Goal: Information Seeking & Learning: Learn about a topic

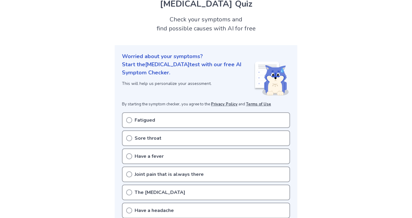
scroll to position [37, 0]
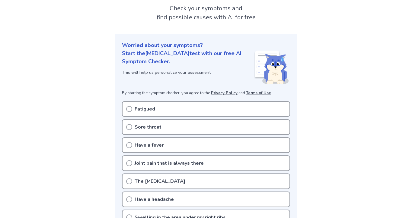
click at [131, 109] on icon at bounding box center [129, 109] width 6 height 6
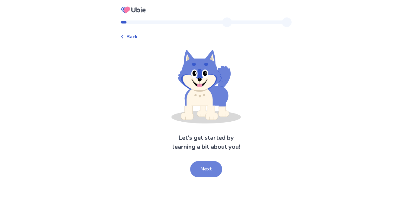
click at [210, 170] on button "Next" at bounding box center [206, 169] width 32 height 16
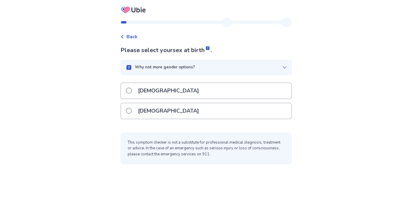
click at [184, 107] on div "[DEMOGRAPHIC_DATA]" at bounding box center [206, 111] width 170 height 15
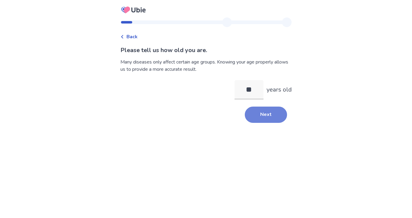
type input "**"
click at [268, 121] on button "Next" at bounding box center [266, 115] width 42 height 16
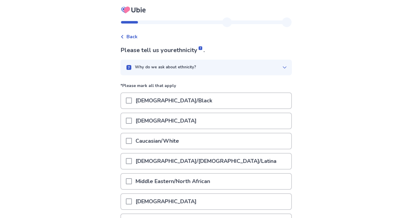
scroll to position [86, 0]
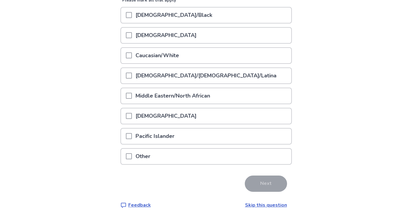
click at [183, 56] on p "Caucasian/White" at bounding box center [157, 55] width 51 height 15
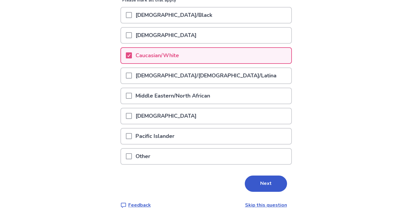
click at [261, 175] on div "Please tell us your ethnicity . Why do we ask about ethnicity? *Please mark all…" at bounding box center [205, 84] width 171 height 249
click at [260, 181] on button "Next" at bounding box center [266, 184] width 42 height 16
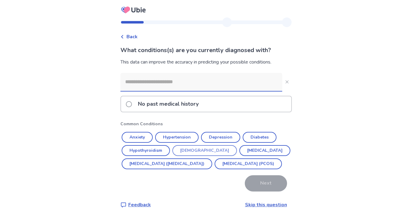
click at [199, 152] on button "[DEMOGRAPHIC_DATA]" at bounding box center [204, 150] width 65 height 11
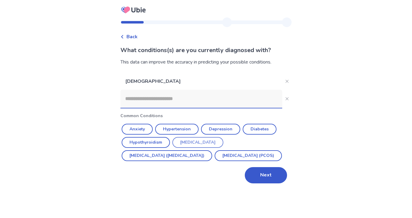
click at [212, 142] on button "[MEDICAL_DATA]" at bounding box center [197, 142] width 51 height 11
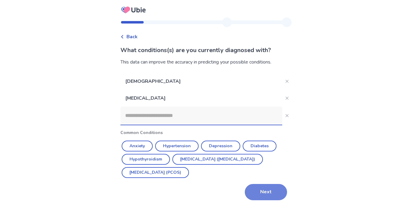
click at [258, 188] on button "Next" at bounding box center [266, 192] width 42 height 16
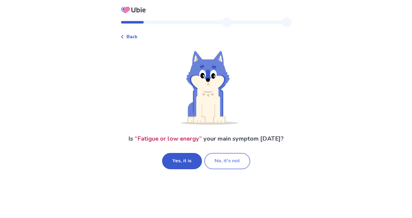
click at [221, 158] on button "No, it's not" at bounding box center [227, 161] width 46 height 16
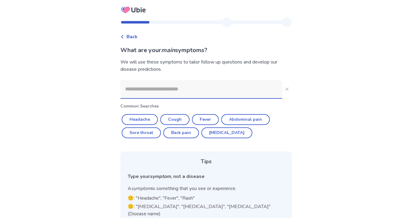
click at [186, 90] on input at bounding box center [201, 89] width 162 height 18
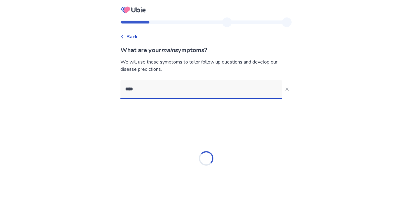
type input "*****"
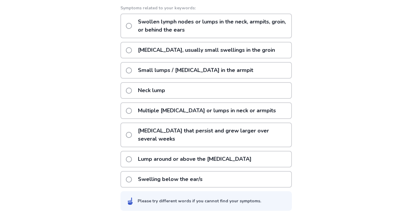
scroll to position [102, 0]
click at [250, 119] on p "Multiple [MEDICAL_DATA] or lumps in neck or armpits" at bounding box center [206, 110] width 145 height 15
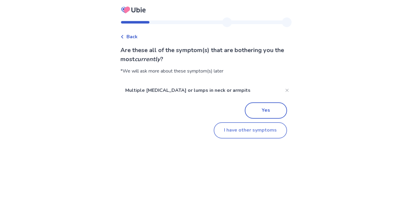
click at [244, 130] on button "I have other symptoms" at bounding box center [250, 131] width 73 height 16
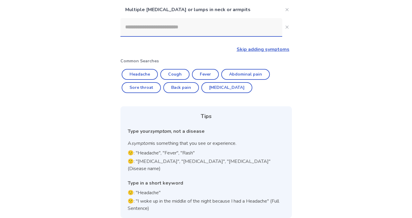
click at [205, 30] on input at bounding box center [201, 27] width 162 height 18
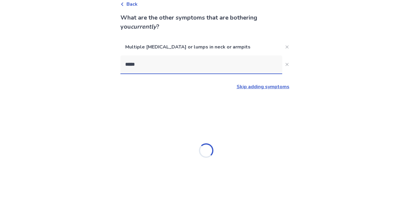
scroll to position [0, 0]
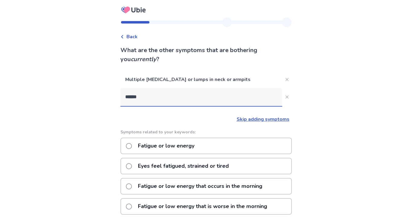
type input "*******"
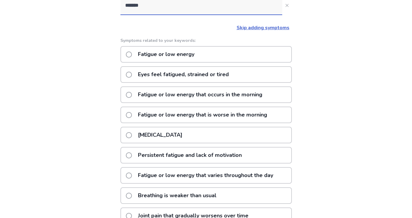
scroll to position [85, 0]
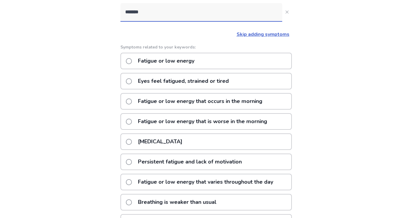
click at [187, 62] on p "Fatigue or low energy" at bounding box center [166, 60] width 64 height 15
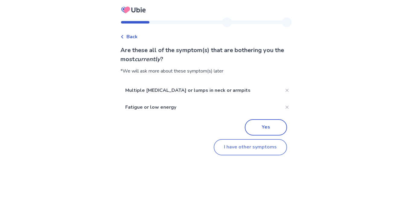
click at [254, 145] on button "I have other symptoms" at bounding box center [250, 147] width 73 height 16
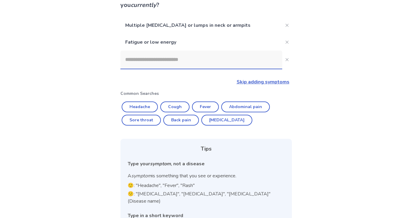
scroll to position [87, 0]
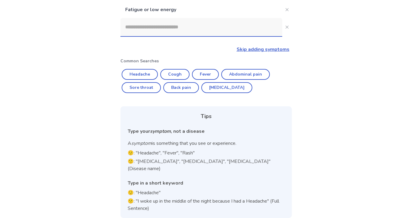
click at [253, 51] on link "Skip adding symptoms" at bounding box center [263, 49] width 53 height 7
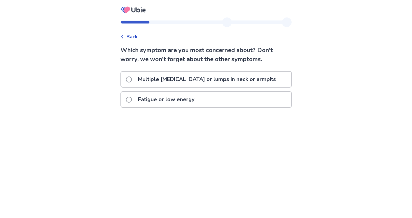
click at [195, 82] on p "Multiple [MEDICAL_DATA] or lumps in neck or armpits" at bounding box center [206, 79] width 145 height 15
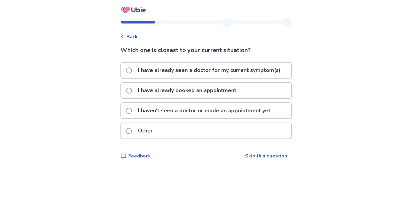
click at [192, 91] on p "I have already booked an appointment" at bounding box center [187, 90] width 106 height 15
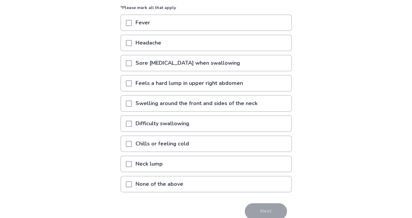
scroll to position [67, 0]
click at [197, 102] on p "Swelling around the front and sides of the neck" at bounding box center [196, 103] width 129 height 15
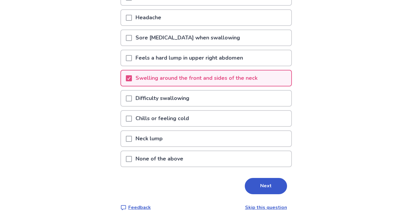
scroll to position [93, 0]
click at [166, 136] on p "Neck lump" at bounding box center [149, 138] width 34 height 15
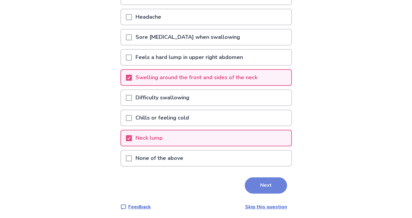
click at [260, 185] on button "Next" at bounding box center [266, 186] width 42 height 16
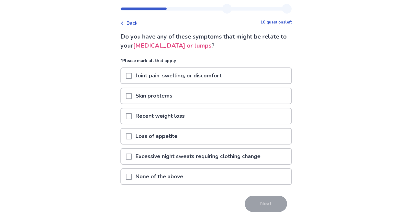
scroll to position [14, 0]
click at [256, 176] on div "None of the above" at bounding box center [206, 176] width 170 height 15
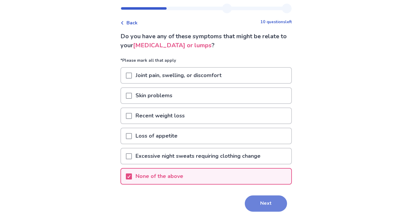
click at [261, 198] on button "Next" at bounding box center [266, 204] width 42 height 16
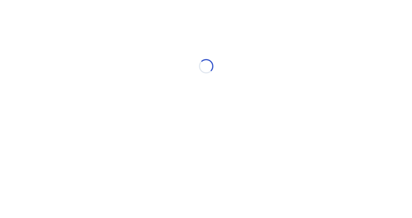
scroll to position [0, 0]
select select "*"
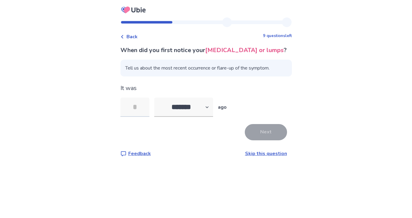
click at [143, 113] on input "tel" at bounding box center [134, 107] width 29 height 19
type input "*"
click at [259, 141] on button "Next" at bounding box center [266, 132] width 42 height 16
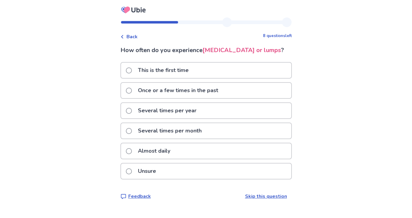
click at [192, 78] on p "This is the first time" at bounding box center [163, 70] width 58 height 15
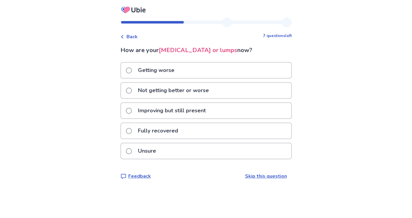
click at [190, 91] on p "Not getting better or worse" at bounding box center [173, 90] width 78 height 15
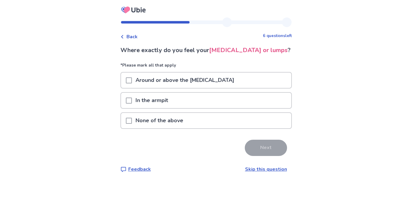
click at [167, 129] on p "None of the above" at bounding box center [159, 120] width 55 height 15
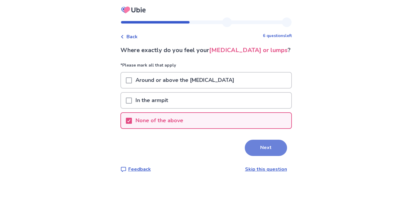
click at [267, 156] on button "Next" at bounding box center [266, 148] width 42 height 16
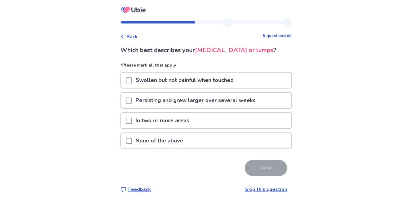
click at [179, 149] on p "None of the above" at bounding box center [159, 140] width 55 height 15
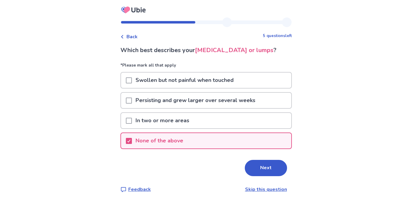
click at [210, 88] on p "Swollen but not painful when touched" at bounding box center [184, 80] width 105 height 15
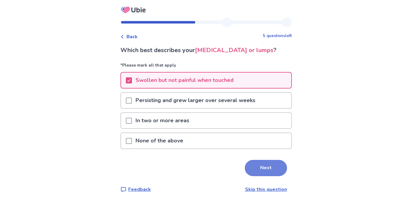
click at [262, 175] on button "Next" at bounding box center [266, 168] width 42 height 16
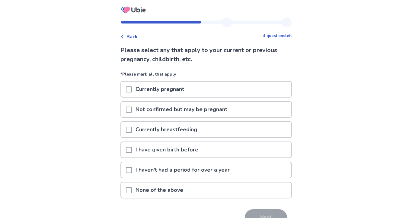
click at [200, 194] on div "None of the above" at bounding box center [206, 190] width 170 height 15
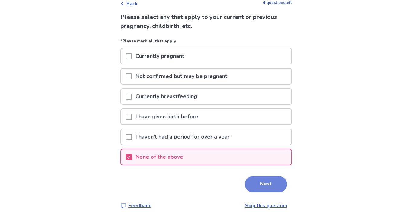
scroll to position [34, 0]
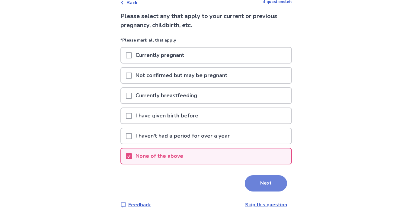
click at [269, 180] on button "Next" at bounding box center [266, 184] width 42 height 16
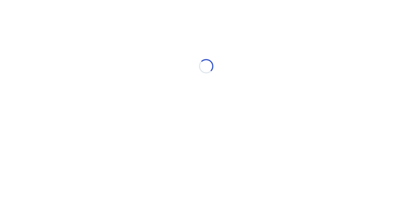
scroll to position [0, 0]
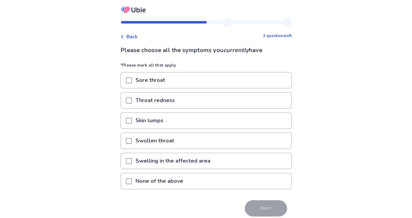
click at [159, 183] on p "None of the above" at bounding box center [159, 181] width 55 height 15
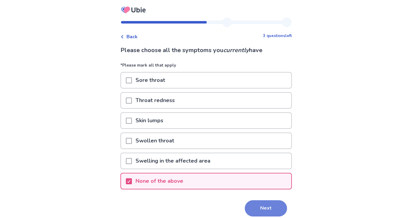
click at [264, 207] on button "Next" at bounding box center [266, 209] width 42 height 16
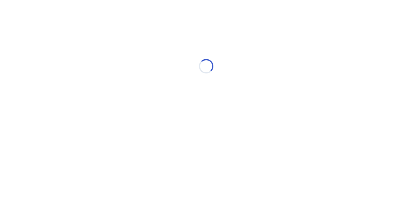
select select "*"
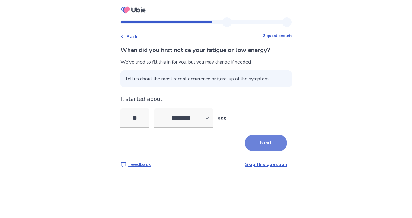
type input "*"
click at [272, 142] on button "Next" at bounding box center [266, 143] width 42 height 16
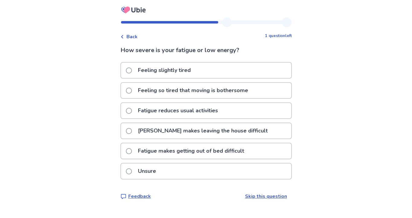
click at [187, 171] on div "Unsure" at bounding box center [206, 171] width 170 height 15
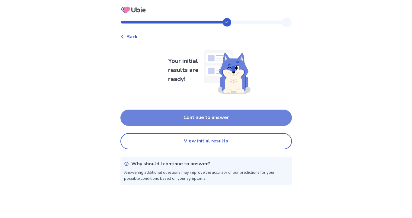
click at [197, 116] on button "Continue to answer" at bounding box center [205, 118] width 171 height 16
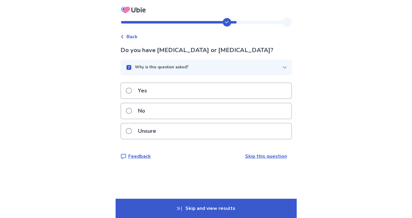
click at [173, 126] on div "Unsure" at bounding box center [206, 131] width 170 height 15
click at [160, 128] on p "Unsure" at bounding box center [146, 131] width 25 height 15
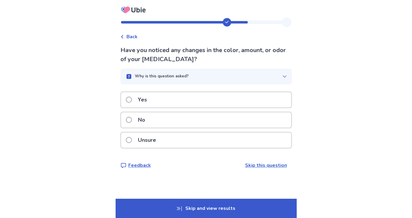
click at [165, 123] on div "No" at bounding box center [206, 120] width 170 height 15
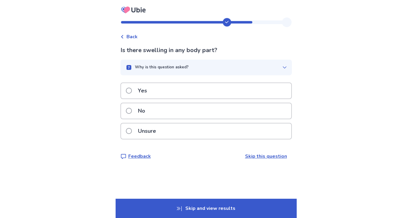
click at [162, 114] on div "No" at bounding box center [206, 111] width 170 height 15
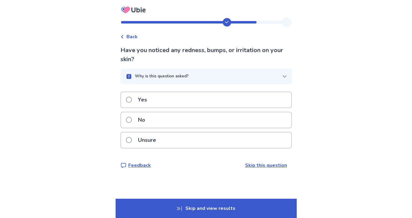
click at [276, 74] on div "Why is this question asked?" at bounding box center [203, 77] width 157 height 6
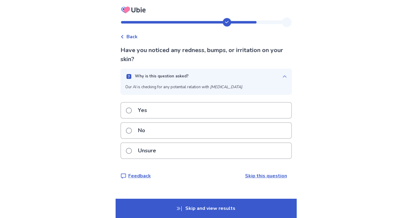
click at [276, 74] on div "Why is this question asked?" at bounding box center [203, 77] width 157 height 6
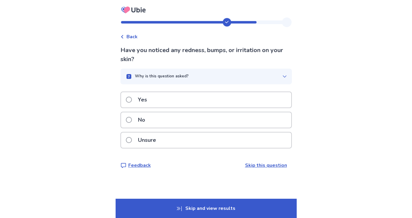
click at [214, 122] on div "No" at bounding box center [206, 120] width 170 height 15
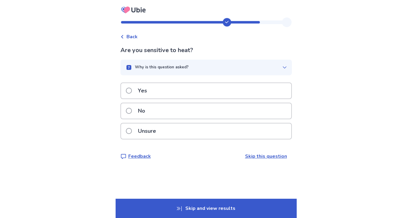
click at [190, 113] on div "No" at bounding box center [206, 111] width 170 height 15
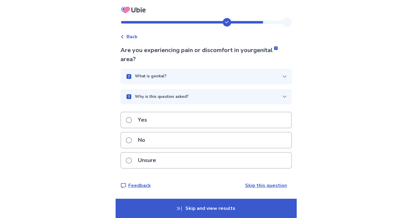
click at [173, 142] on div "No" at bounding box center [206, 140] width 170 height 15
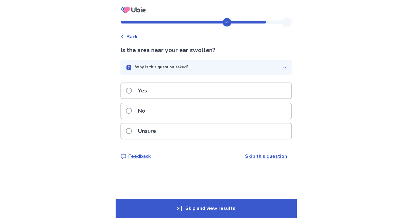
click at [172, 108] on div "No" at bounding box center [206, 111] width 170 height 15
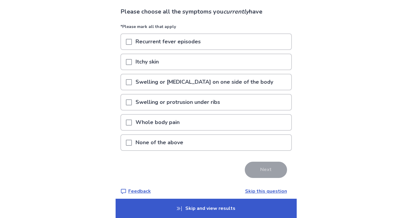
scroll to position [40, 0]
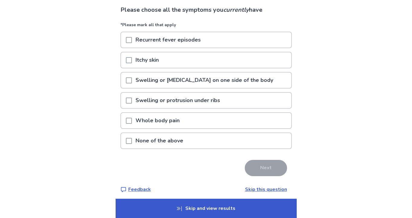
click at [179, 140] on p "None of the above" at bounding box center [159, 140] width 55 height 15
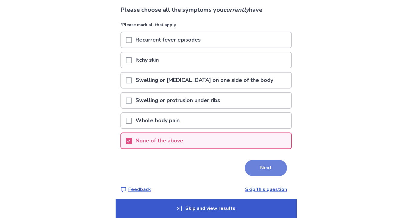
click at [273, 169] on button "Next" at bounding box center [266, 168] width 42 height 16
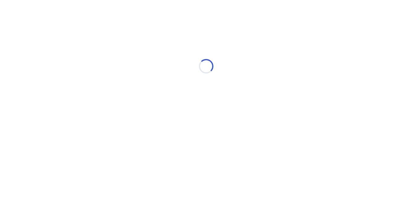
scroll to position [0, 0]
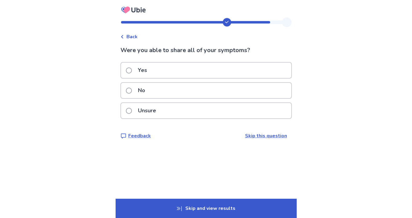
click at [215, 93] on div "No" at bounding box center [206, 90] width 170 height 15
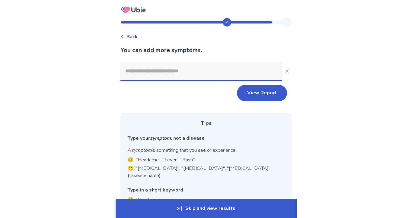
click at [174, 77] on input at bounding box center [201, 71] width 162 height 18
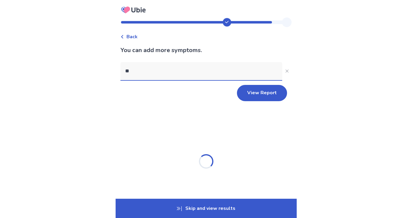
type input "*"
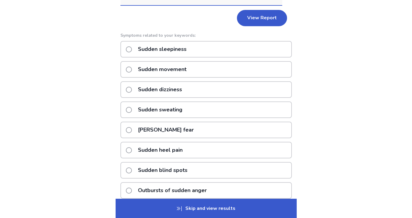
type input "******"
click at [193, 49] on div "Sudden sleepiness" at bounding box center [205, 49] width 171 height 17
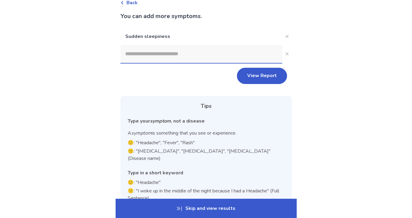
scroll to position [22, 0]
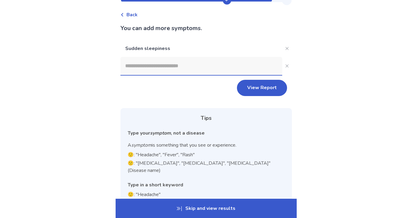
click at [234, 64] on input at bounding box center [201, 66] width 162 height 18
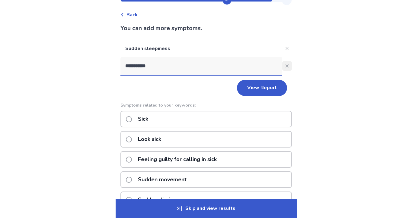
type input "**********"
click at [285, 65] on icon "Close" at bounding box center [286, 66] width 3 height 3
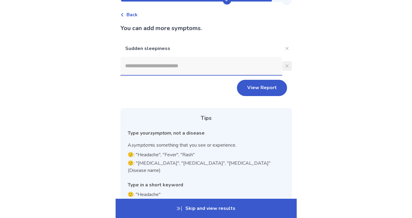
scroll to position [62, 0]
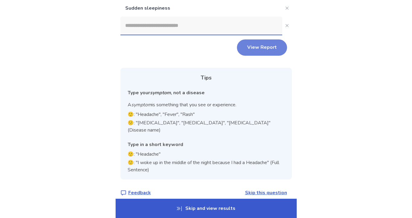
click at [263, 53] on button "View Report" at bounding box center [262, 48] width 50 height 16
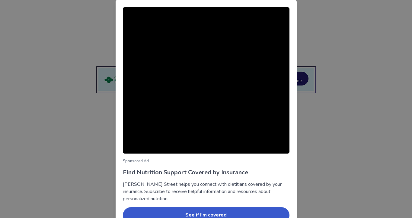
scroll to position [33, 0]
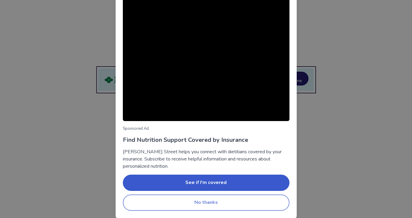
click at [214, 198] on button "No thanks" at bounding box center [206, 203] width 167 height 16
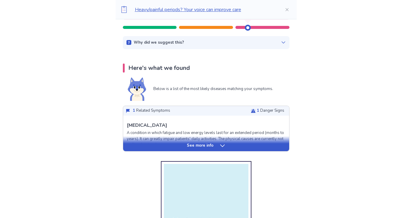
scroll to position [122, 0]
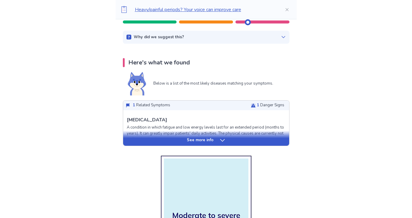
click at [205, 141] on p "See more info" at bounding box center [200, 141] width 27 height 6
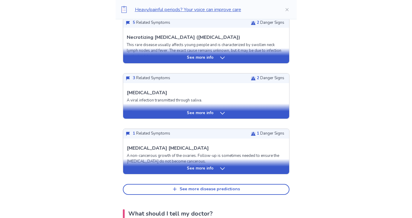
scroll to position [787, 0]
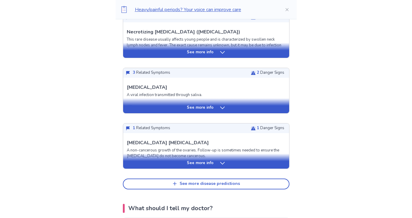
click at [203, 111] on p "See more info" at bounding box center [200, 108] width 27 height 6
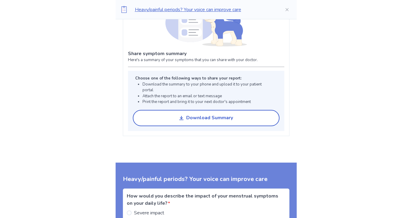
scroll to position [1348, 0]
